Goal: Task Accomplishment & Management: Use online tool/utility

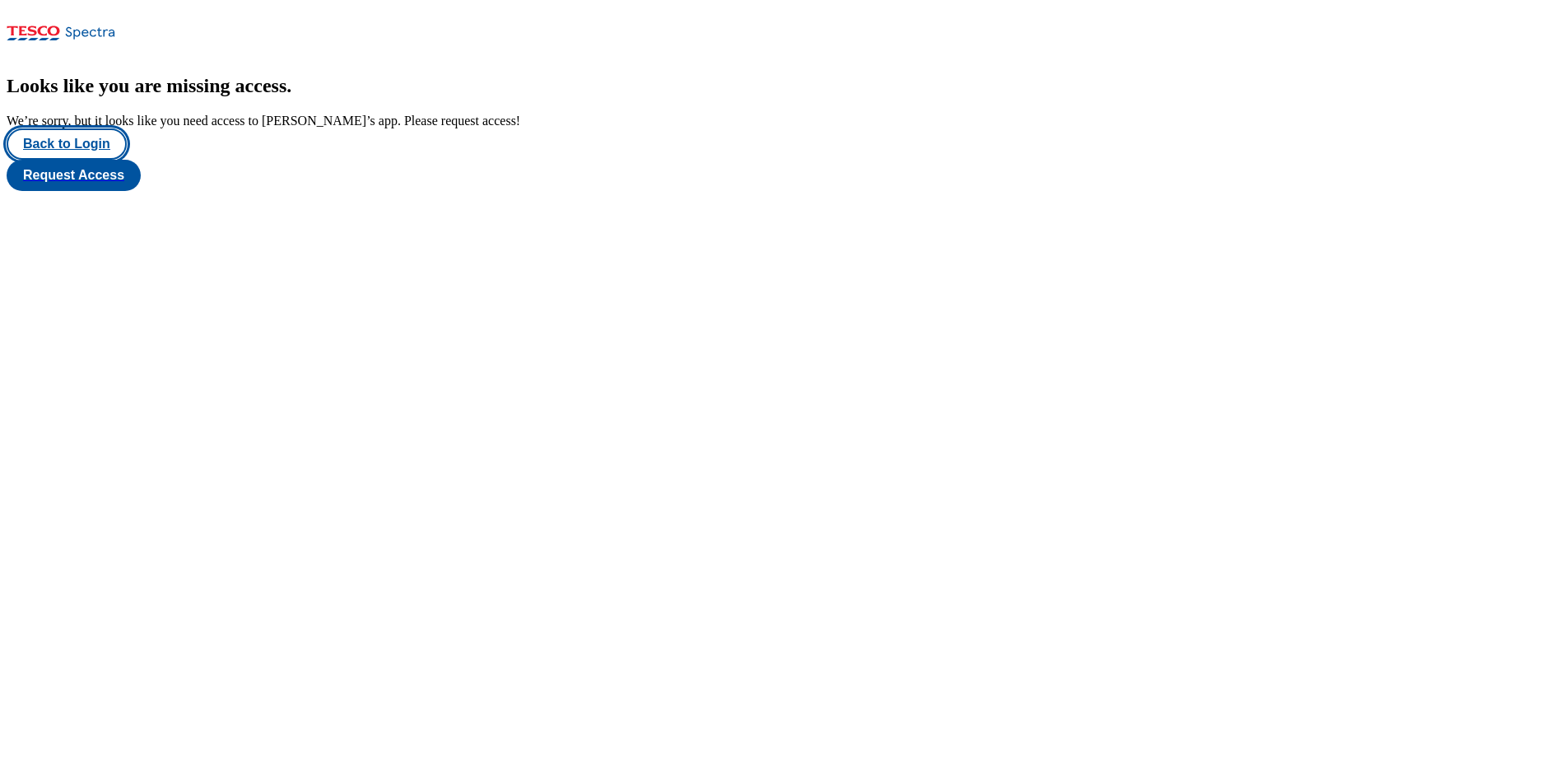
click at [81, 160] on button "Back to Login" at bounding box center [66, 144] width 120 height 32
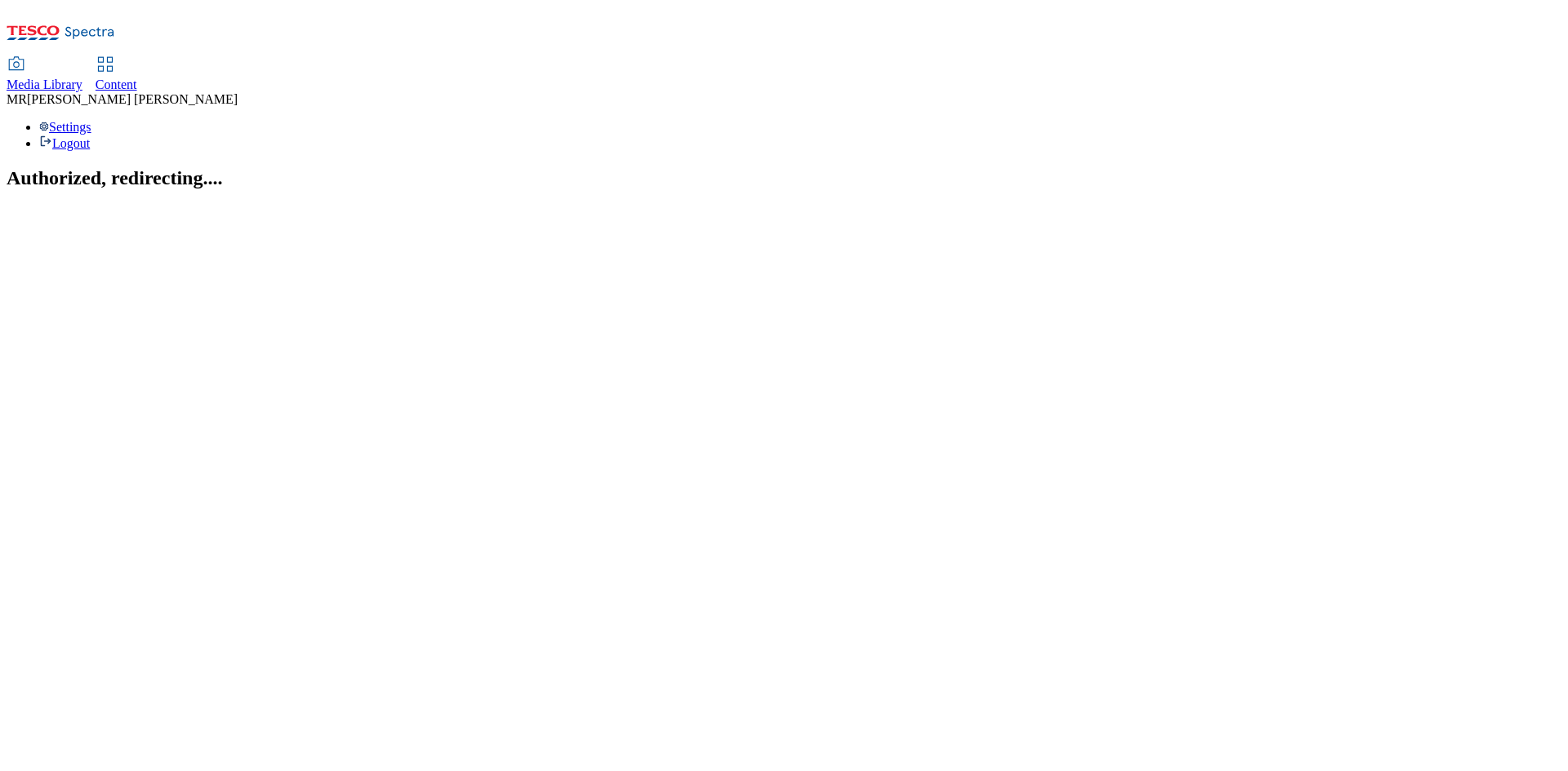
click at [137, 78] on div "Content" at bounding box center [116, 85] width 41 height 14
select select "ghs-[GEOGRAPHIC_DATA]"
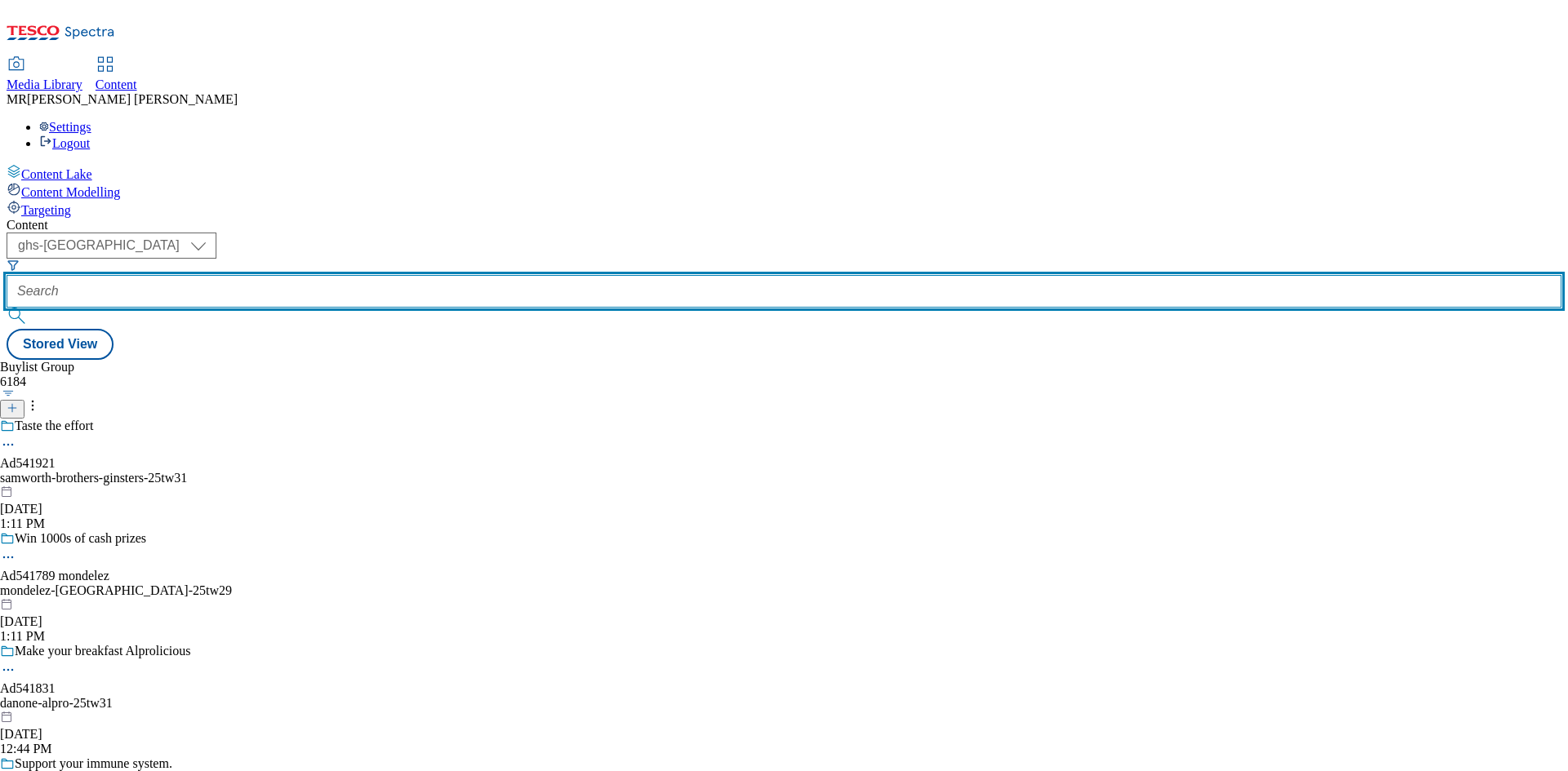
click at [388, 275] on input "text" at bounding box center [783, 291] width 1555 height 32
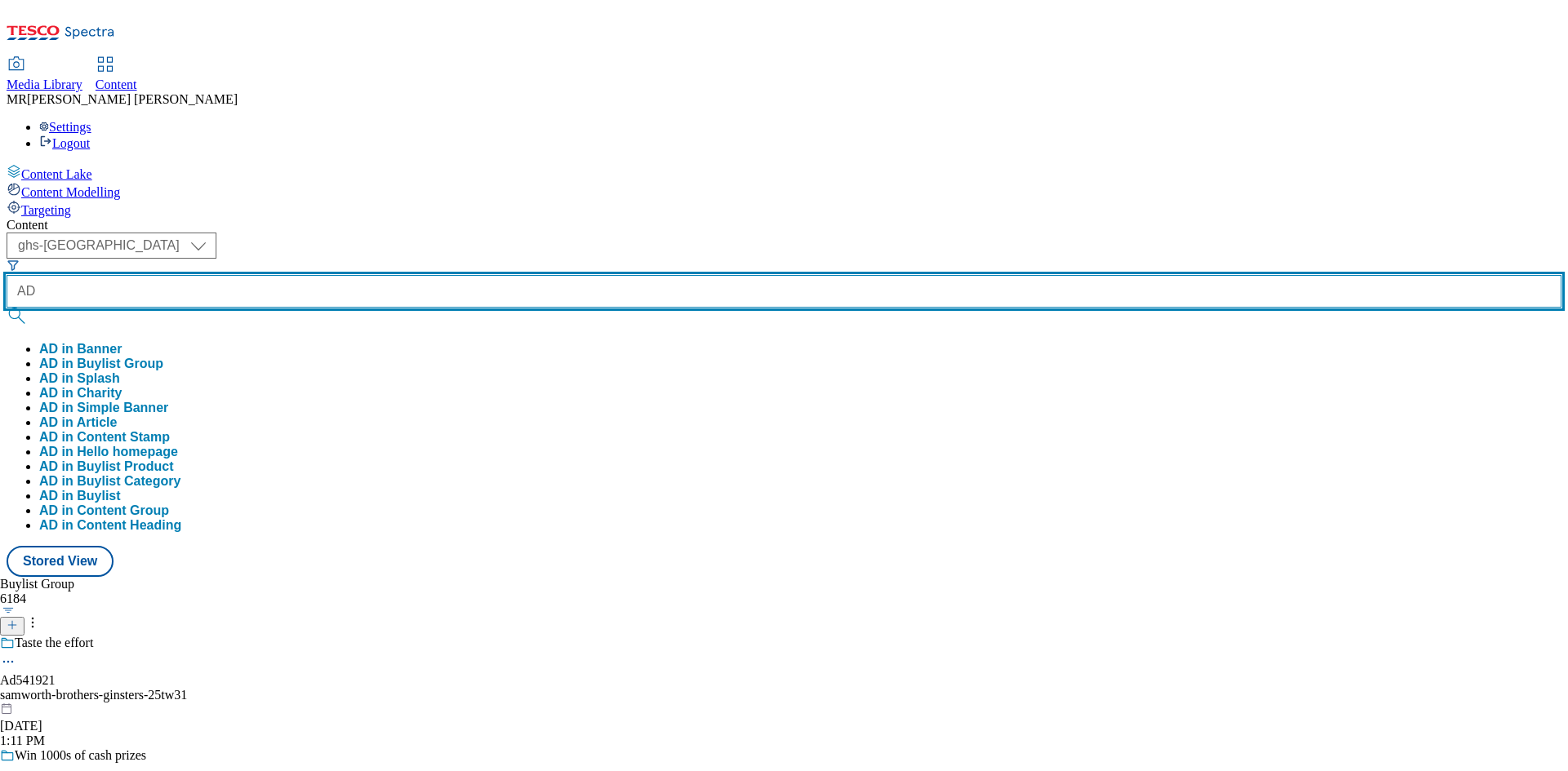
paste input "541798"
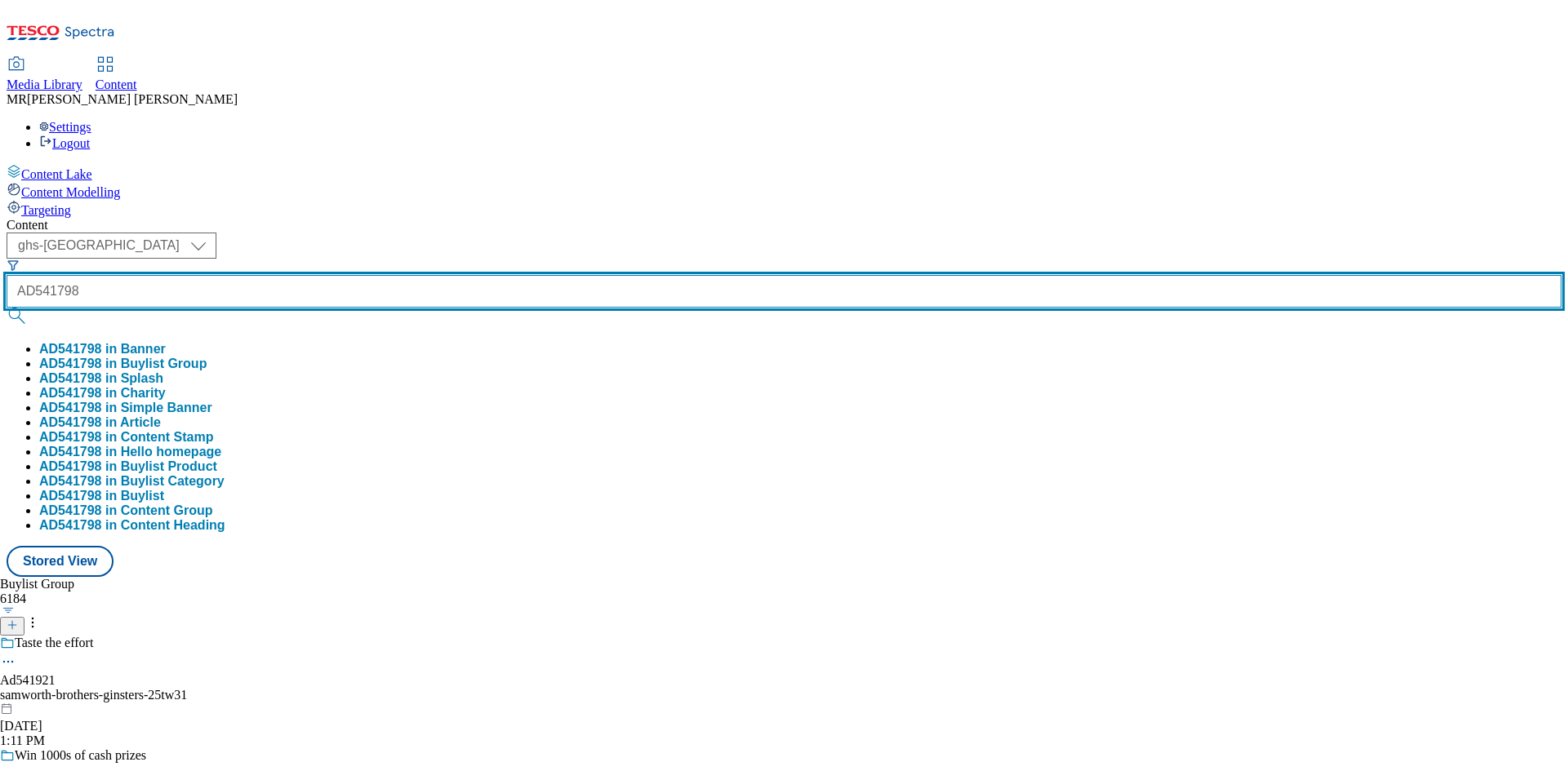
type input "AD541798"
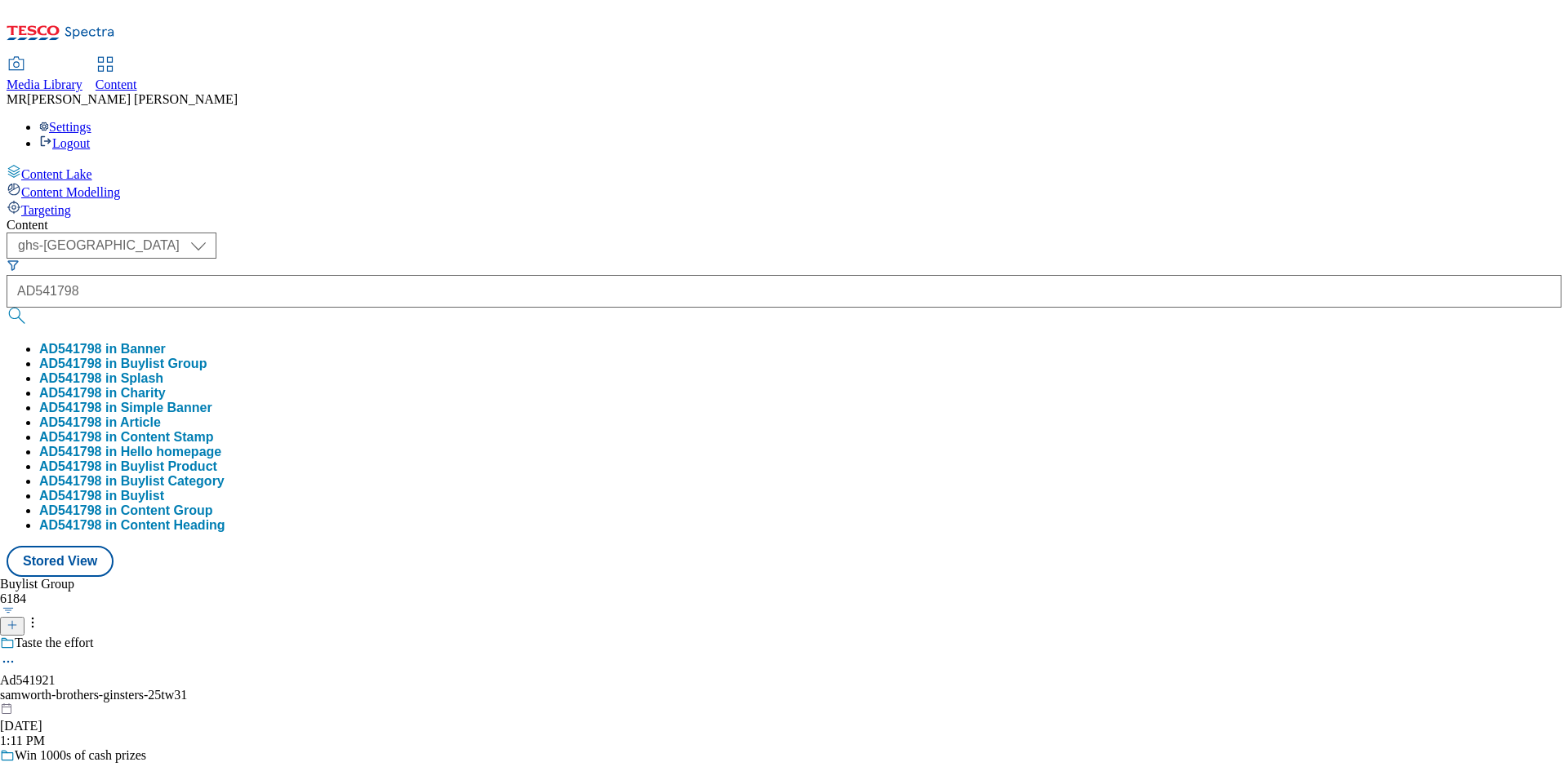
click at [207, 356] on button "AD541798 in Buylist Group" at bounding box center [123, 364] width 168 height 14
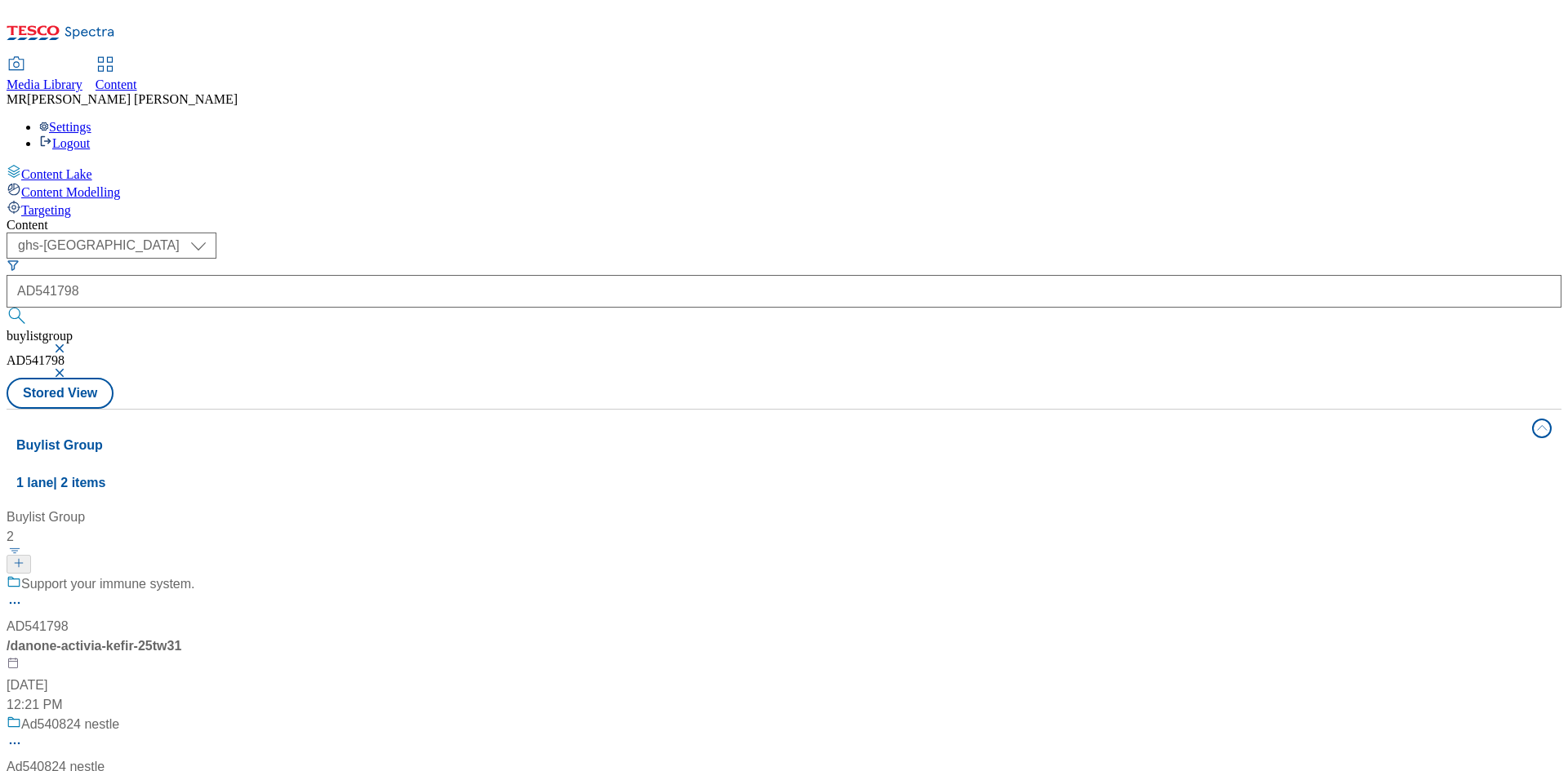
click at [69, 344] on button "button" at bounding box center [61, 348] width 16 height 10
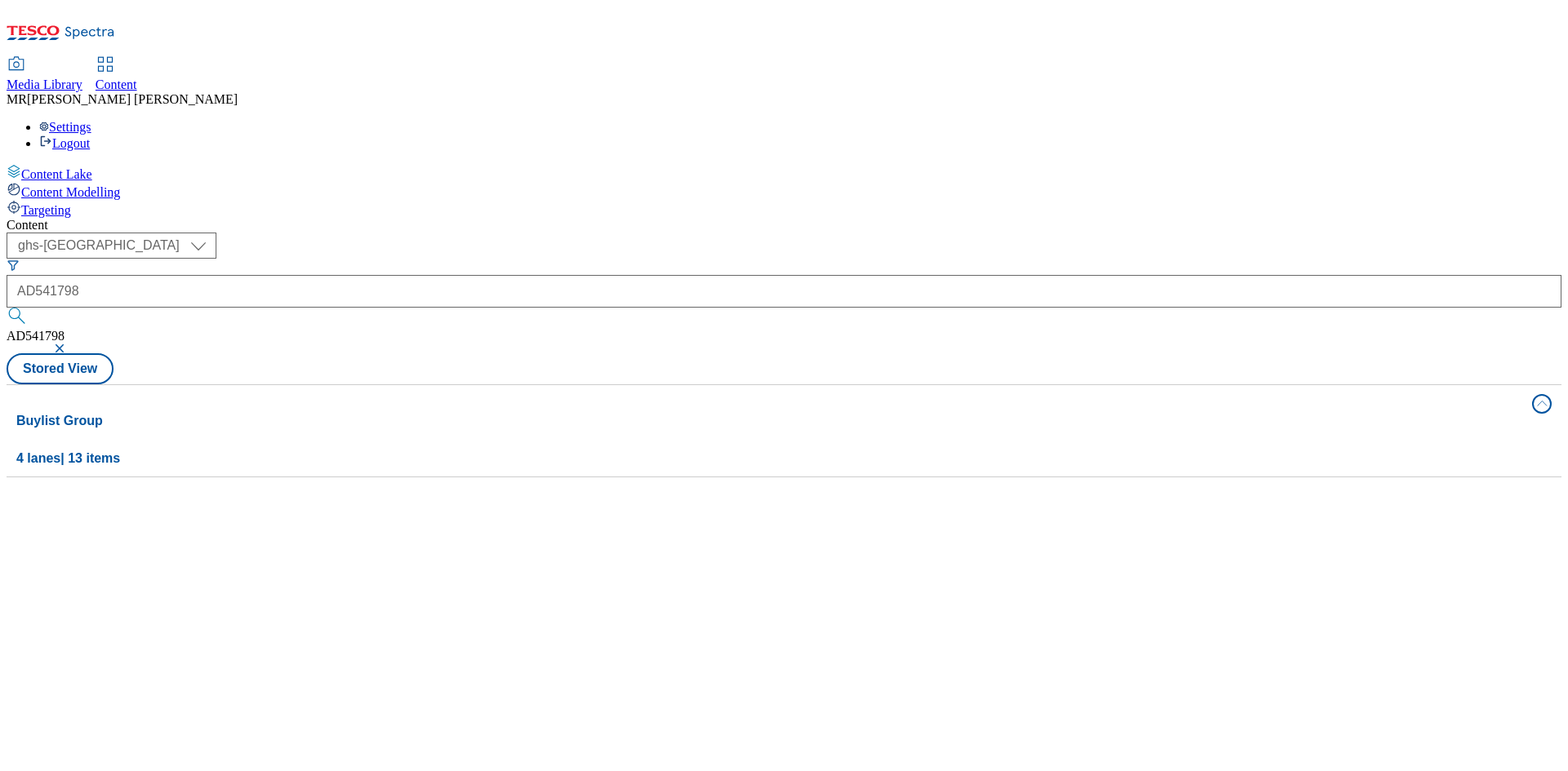
click at [69, 344] on button "button" at bounding box center [61, 348] width 16 height 10
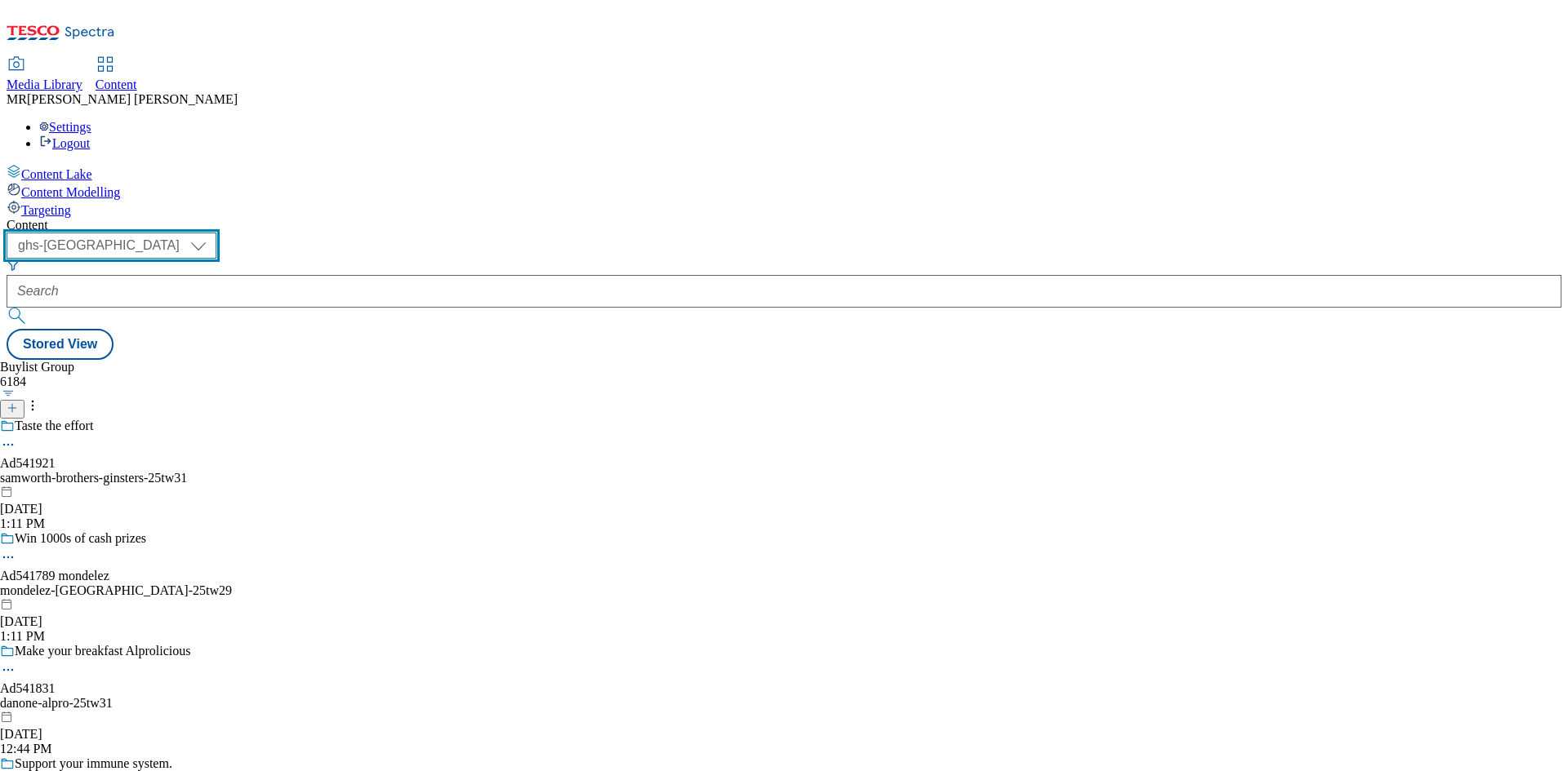
click at [217, 233] on select "ghs-roi ghs-[GEOGRAPHIC_DATA]" at bounding box center [111, 245] width 210 height 26
click at [212, 233] on select "ghs-roi ghs-[GEOGRAPHIC_DATA]" at bounding box center [111, 245] width 210 height 26
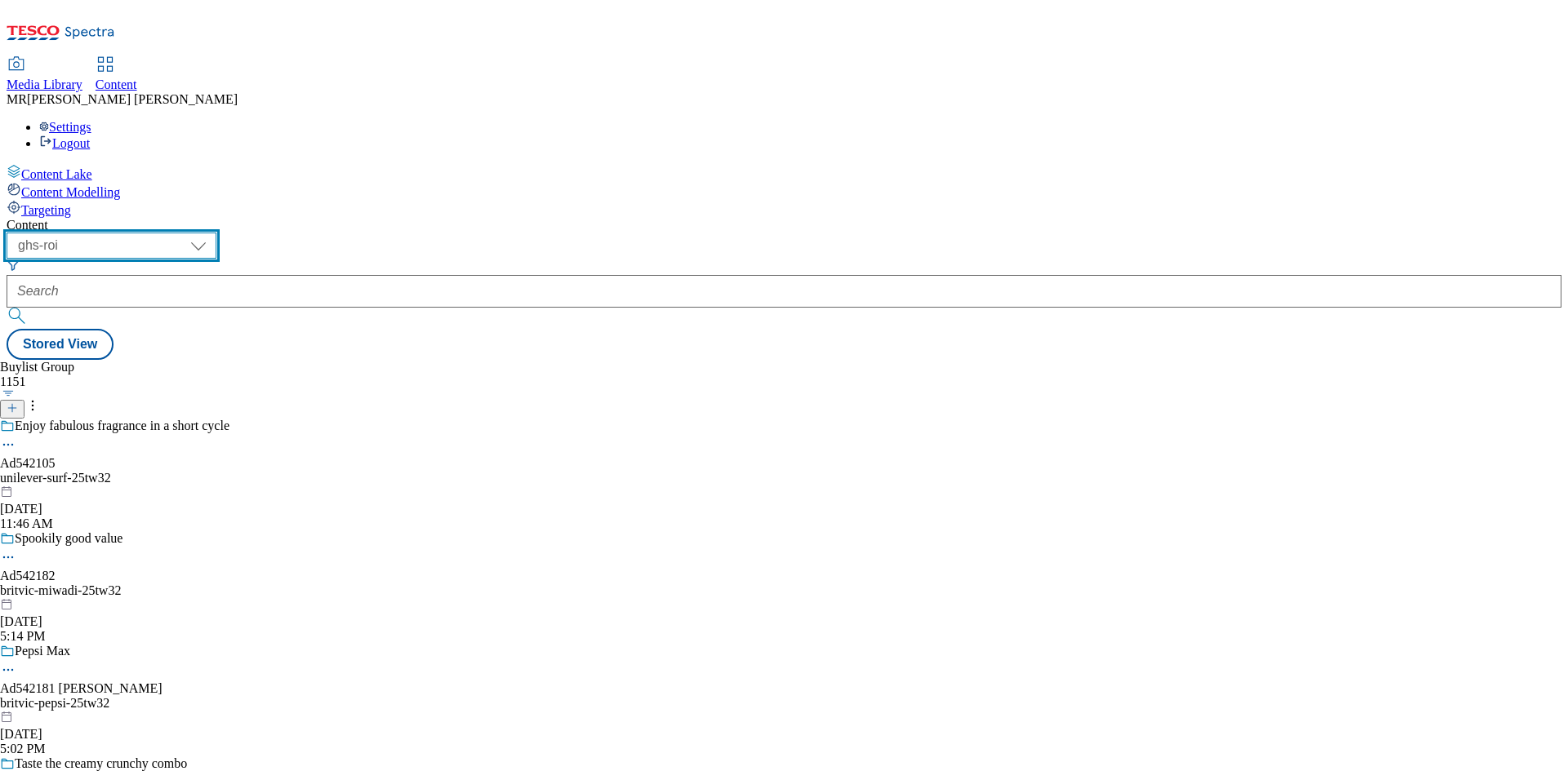
scroll to position [653, 0]
drag, startPoint x: 293, startPoint y: 128, endPoint x: 291, endPoint y: 136, distance: 8.2
click at [217, 233] on select "ghs-roi ghs-[GEOGRAPHIC_DATA]" at bounding box center [111, 245] width 210 height 26
select select "ghs-[GEOGRAPHIC_DATA]"
click at [212, 233] on select "ghs-roi ghs-[GEOGRAPHIC_DATA]" at bounding box center [111, 245] width 210 height 26
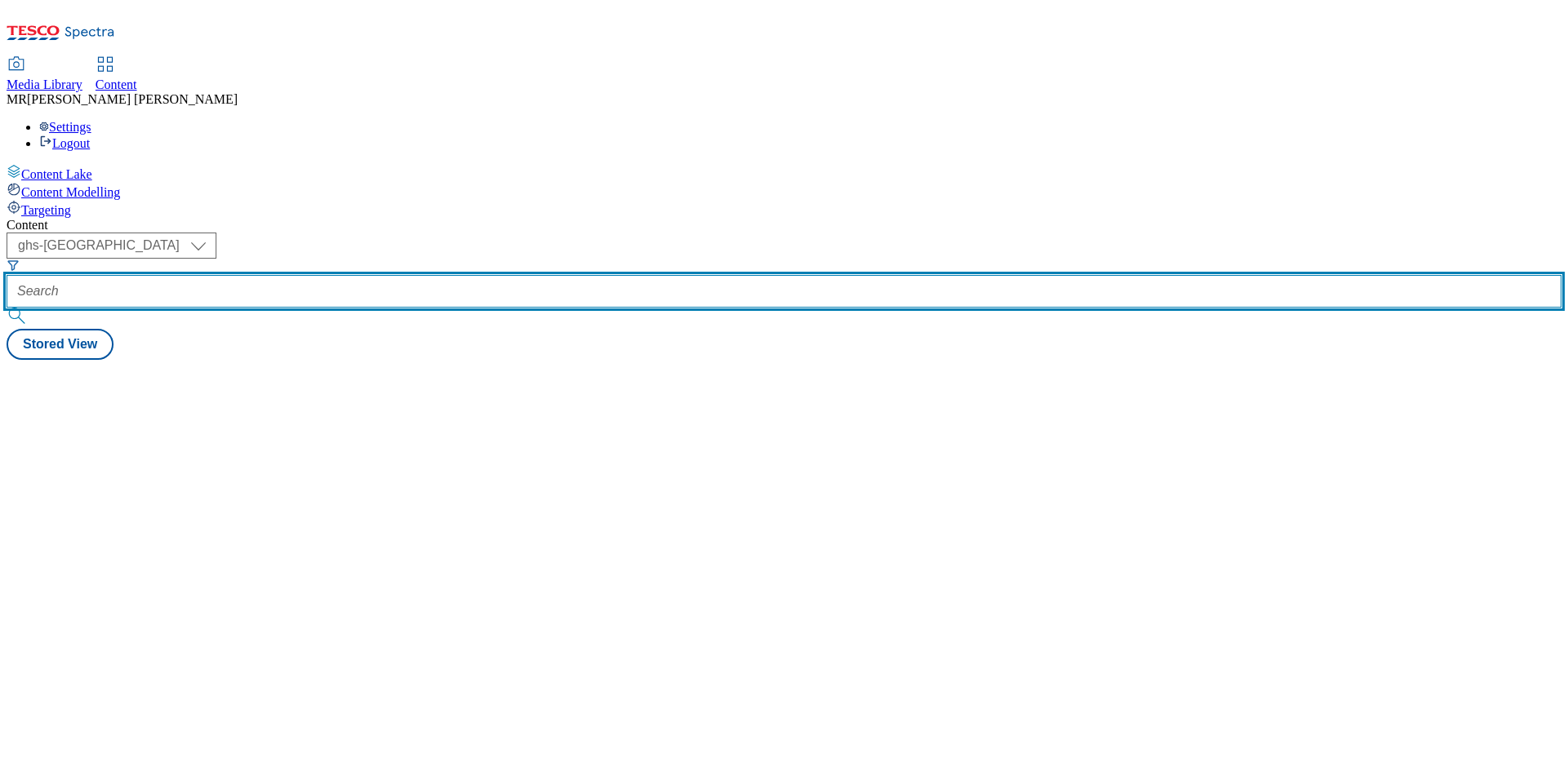
click at [409, 275] on input "text" at bounding box center [783, 291] width 1555 height 32
paste input "AD541798"
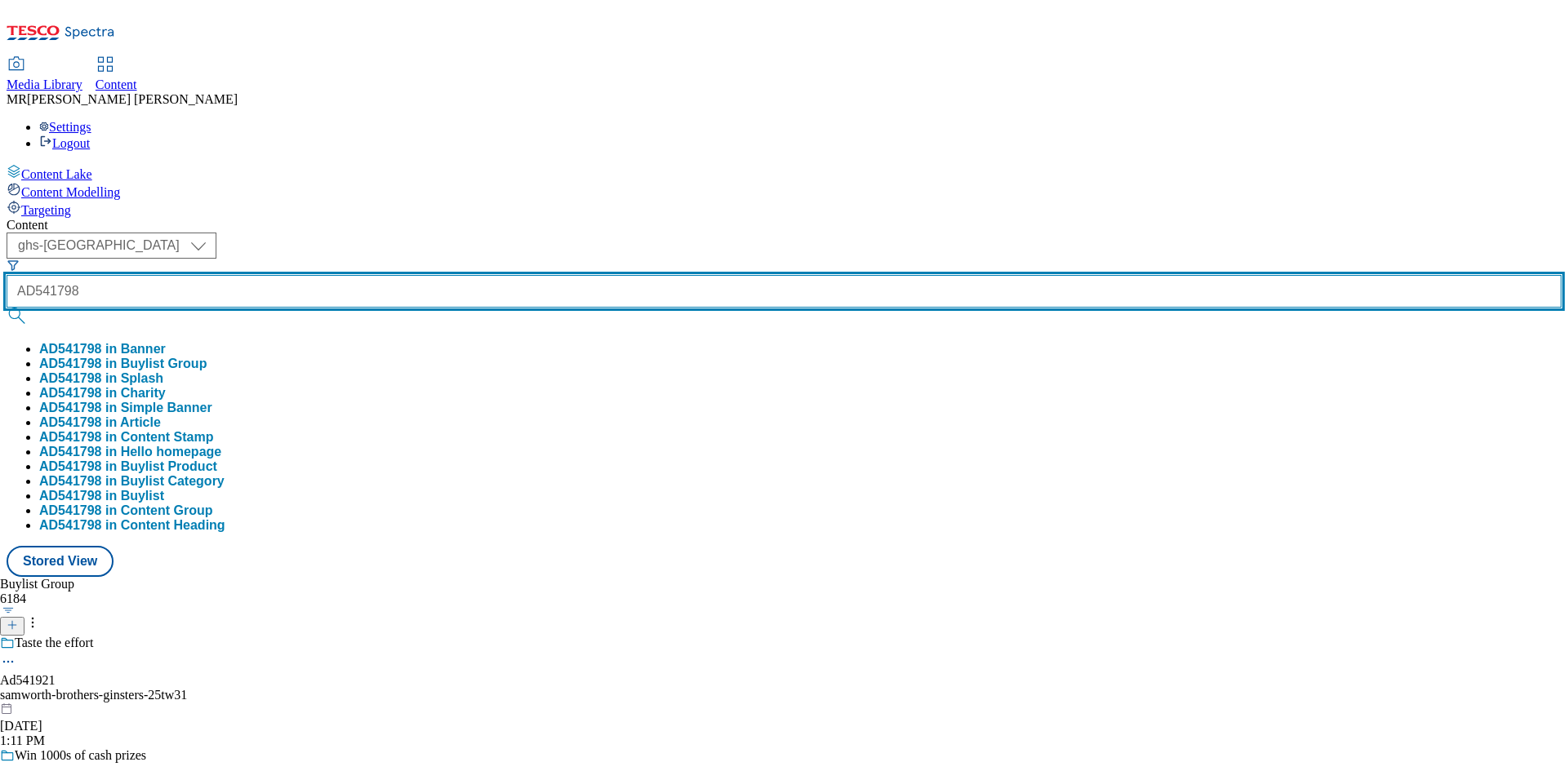
type input "AD541798"
click at [6, 308] on button "submit" at bounding box center [18, 316] width 23 height 16
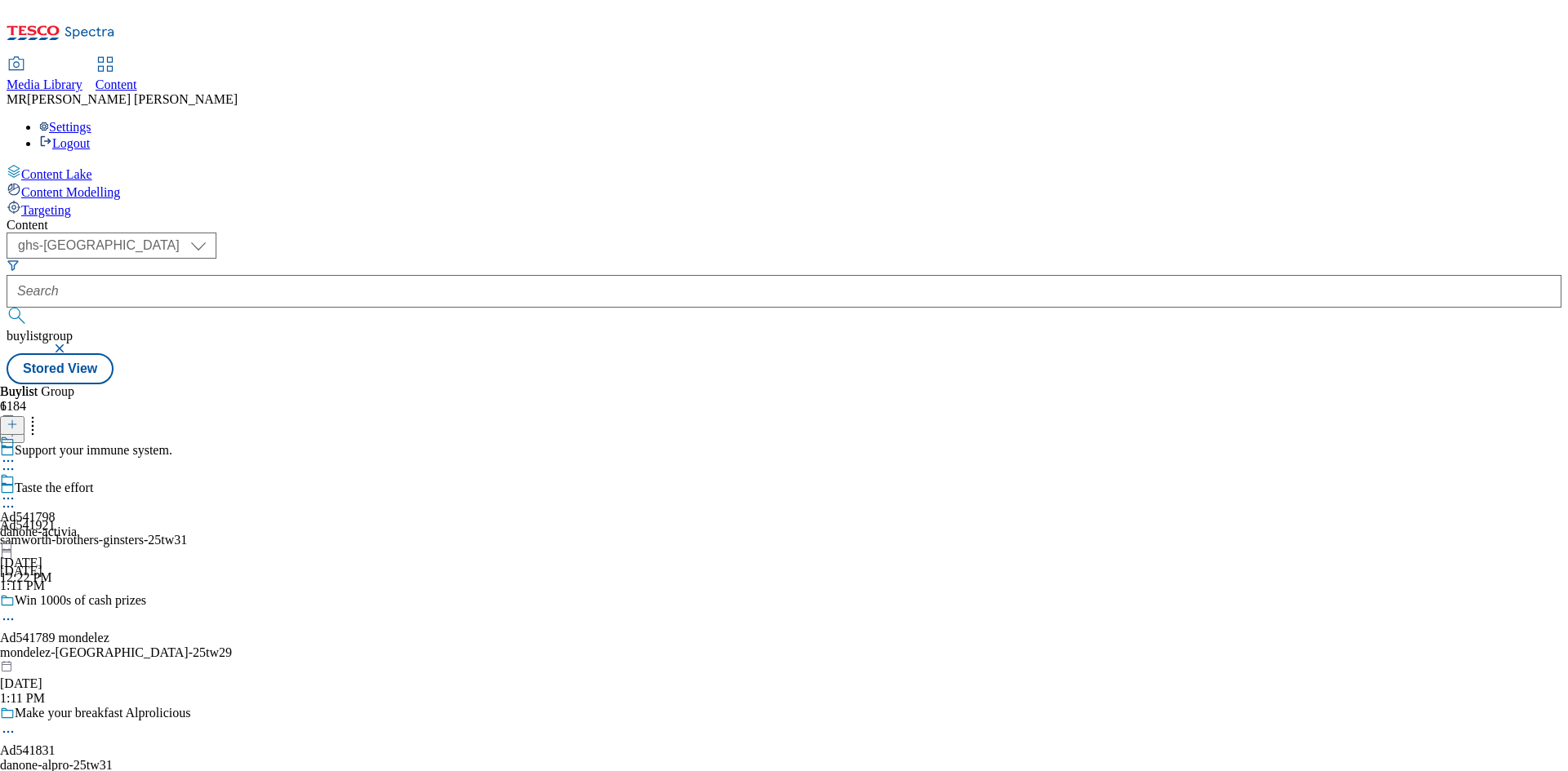
click at [77, 525] on div "danone-activia" at bounding box center [39, 532] width 77 height 14
click at [16, 491] on icon at bounding box center [8, 499] width 16 height 16
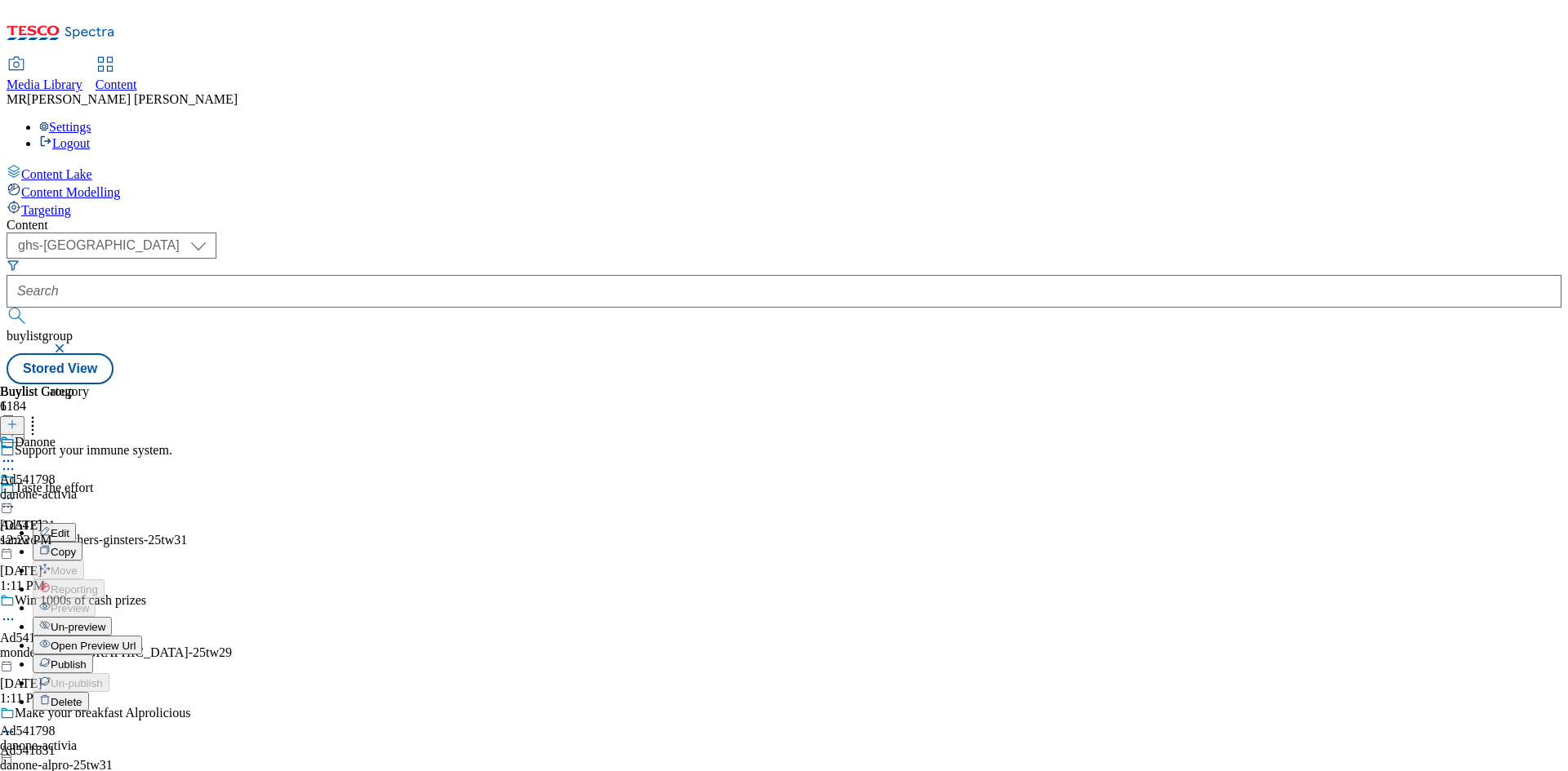
click at [135, 640] on span "Open Preview Url" at bounding box center [93, 647] width 85 height 13
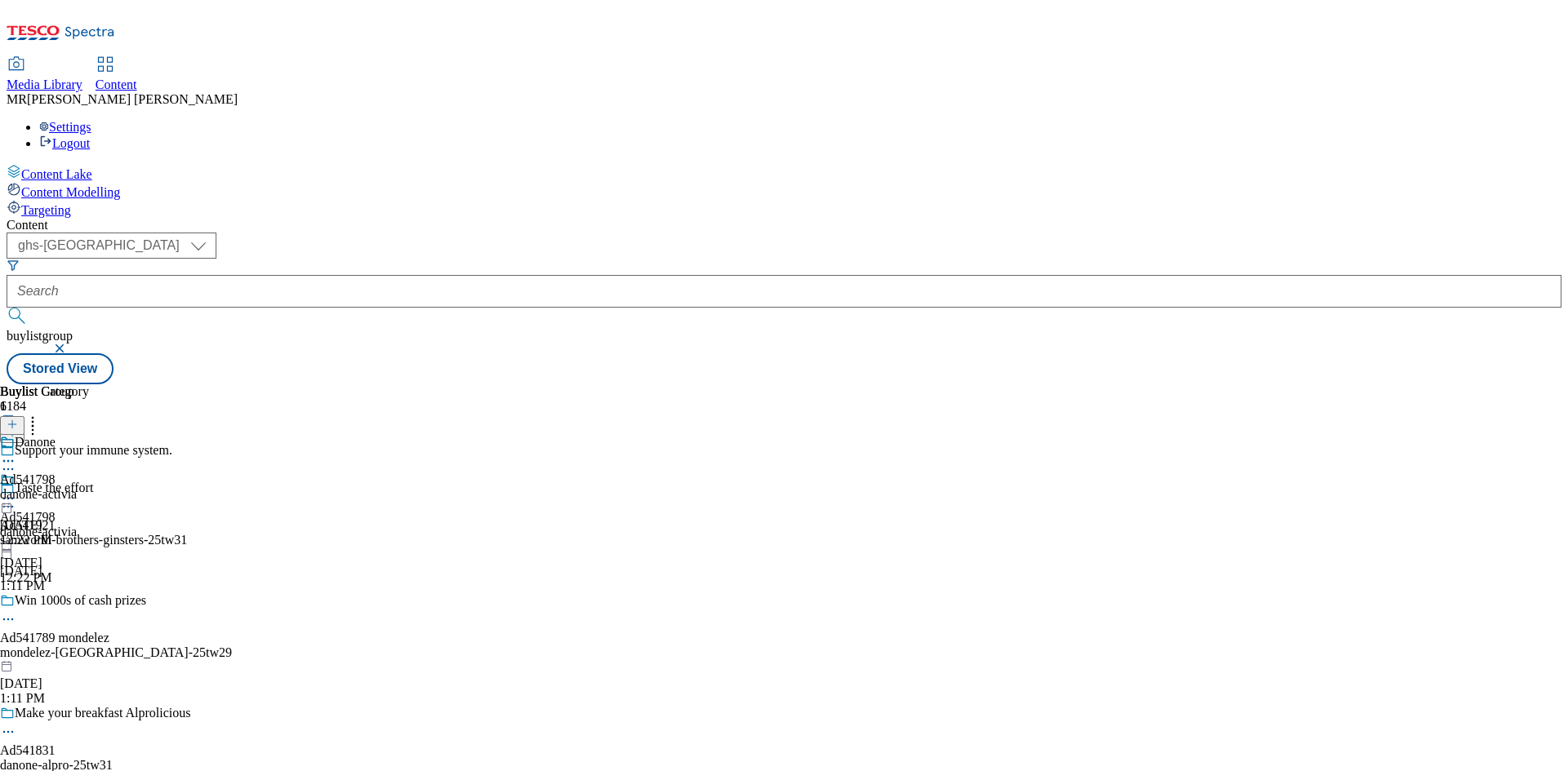
click at [16, 491] on icon at bounding box center [8, 499] width 16 height 16
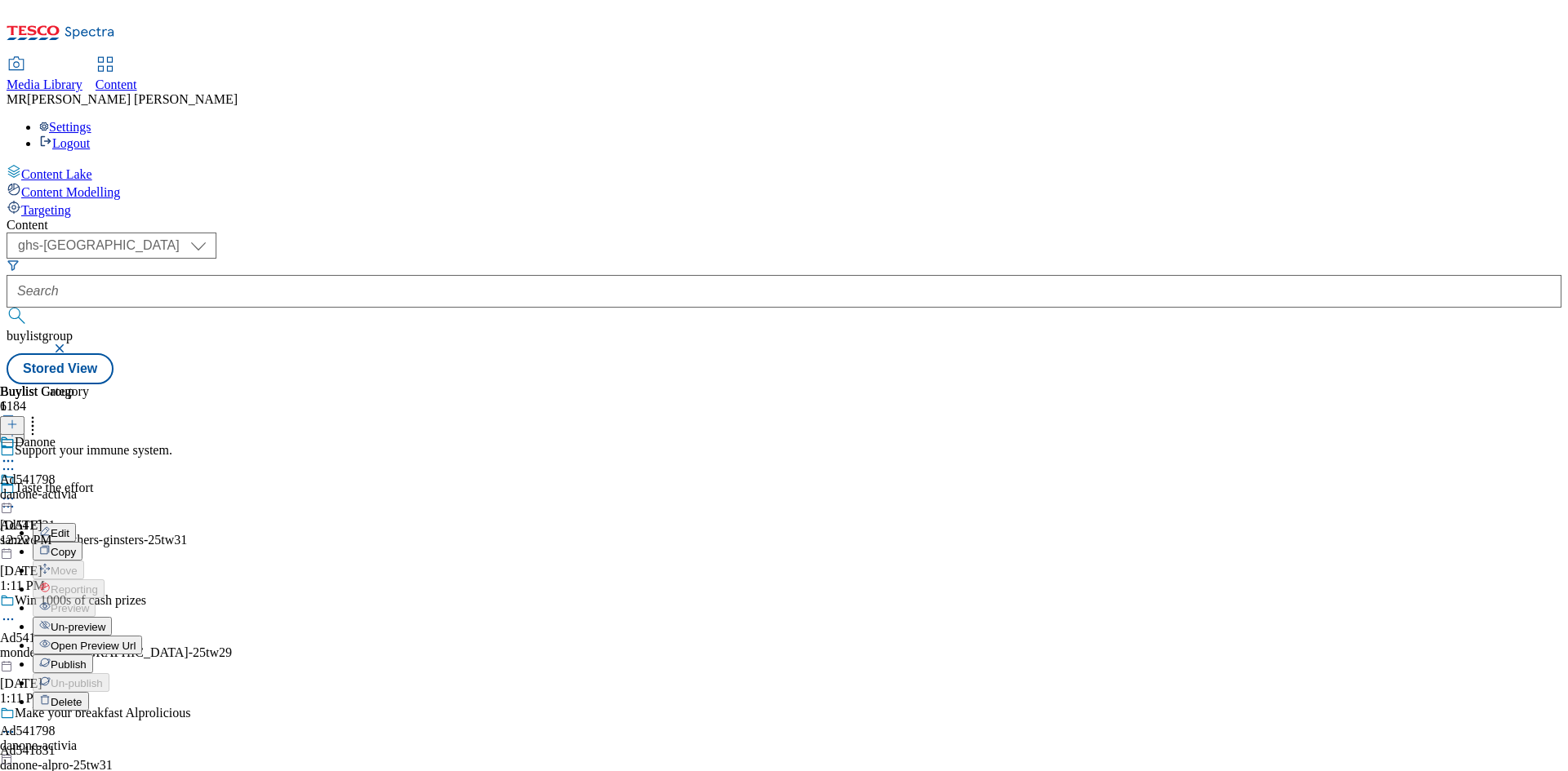
click at [87, 658] on span "Publish" at bounding box center [69, 664] width 36 height 13
